Goal: Obtain resource: Obtain resource

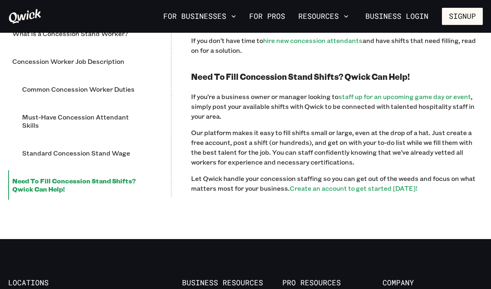
scroll to position [1341, 0]
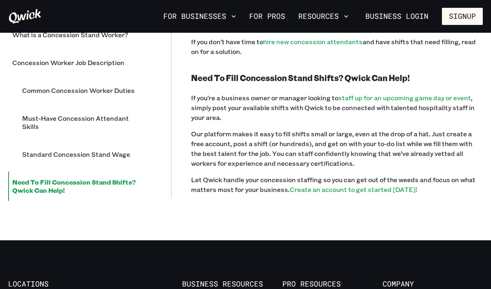
click at [140, 136] on li "Must-Have Concession Attendant Skills" at bounding box center [85, 122] width 134 height 29
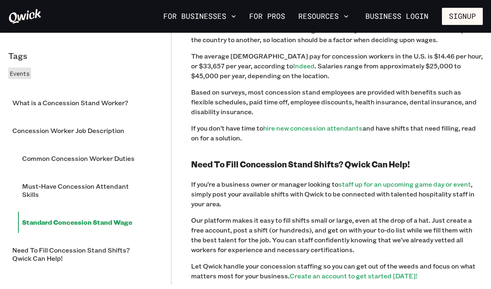
scroll to position [1254, 0]
click at [323, 129] on link "hire new concession attendants" at bounding box center [313, 128] width 100 height 9
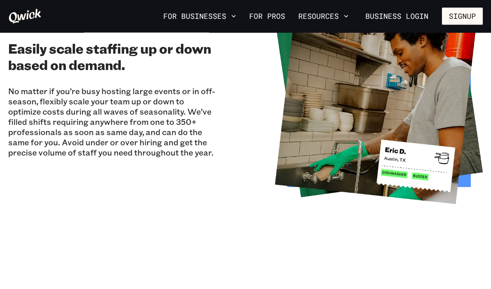
scroll to position [1016, 0]
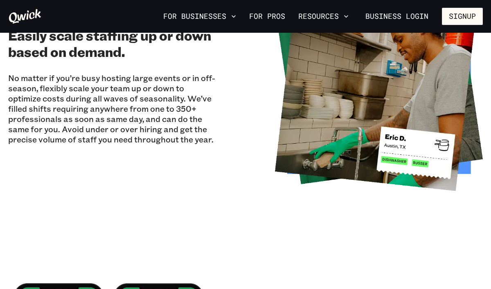
click at [448, 124] on img at bounding box center [379, 87] width 208 height 208
click at [464, 81] on img at bounding box center [379, 87] width 208 height 208
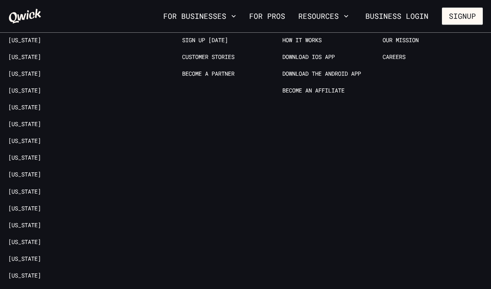
scroll to position [3109, 0]
click at [18, 104] on link "[US_STATE]" at bounding box center [24, 108] width 33 height 8
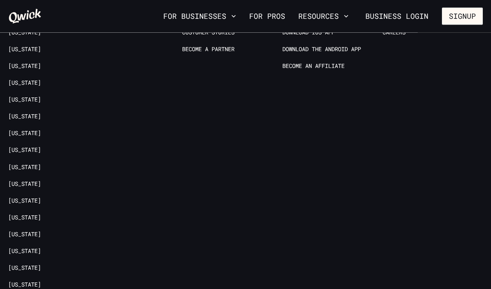
scroll to position [1349, 0]
click at [27, 81] on link "[US_STATE]" at bounding box center [24, 83] width 33 height 8
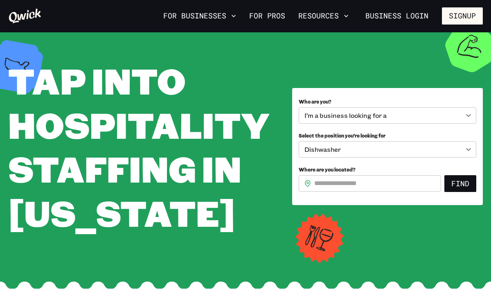
click at [331, 14] on button "Resources" at bounding box center [323, 16] width 57 height 14
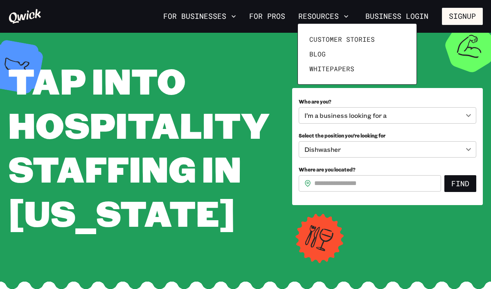
click at [353, 73] on link "Whitepapers" at bounding box center [357, 68] width 102 height 15
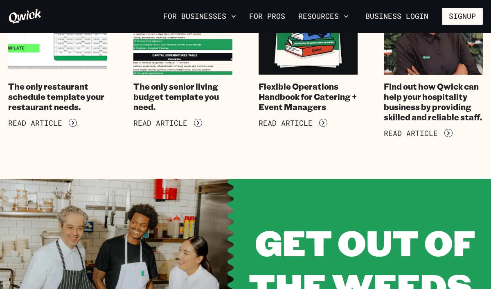
scroll to position [500, 0]
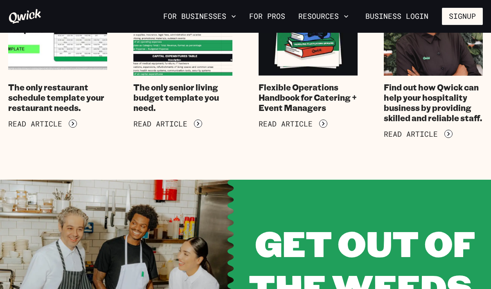
click at [195, 89] on h4 "The only senior living budget template you need." at bounding box center [183, 97] width 99 height 31
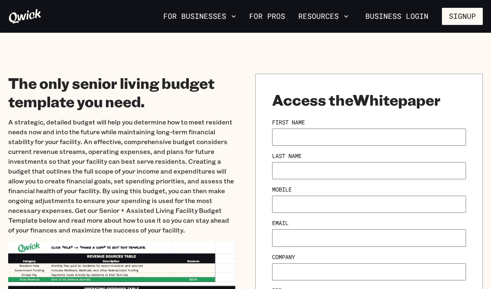
click at [396, 127] on div "First Name" at bounding box center [369, 132] width 194 height 27
click at [405, 143] on input "First Name" at bounding box center [369, 137] width 194 height 17
click at [398, 134] on input "First Name" at bounding box center [369, 137] width 194 height 17
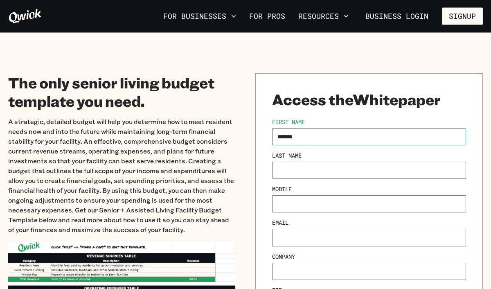
type input "*******"
click at [296, 163] on input "Last Name" at bounding box center [369, 170] width 194 height 17
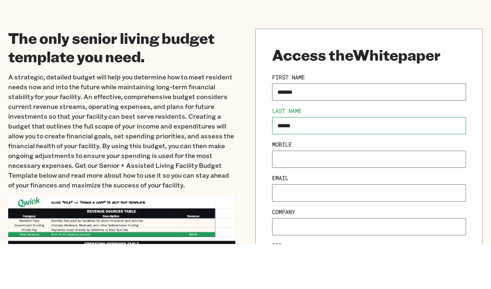
type input "******"
click at [388, 196] on input "Mobile" at bounding box center [369, 204] width 194 height 17
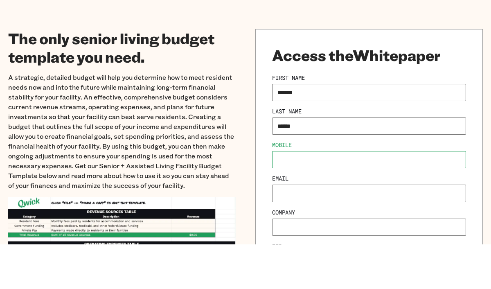
type input "**********"
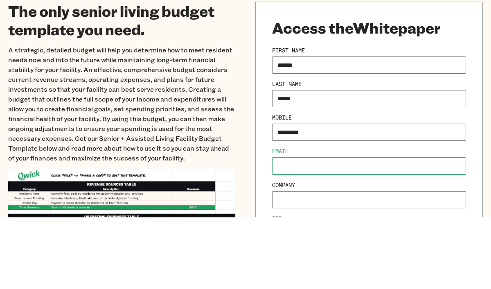
click at [345, 229] on input "Email" at bounding box center [369, 237] width 194 height 17
type input "**********"
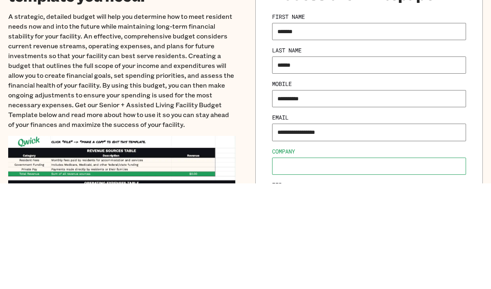
scroll to position [106, 0]
